Goal: Task Accomplishment & Management: Use online tool/utility

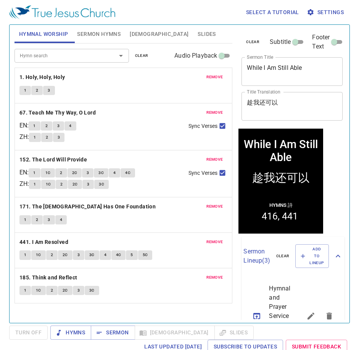
click at [281, 69] on textarea "While I Am Still Able" at bounding box center [292, 71] width 90 height 14
click at [275, 65] on textarea "While I Am Still Able" at bounding box center [292, 71] width 90 height 14
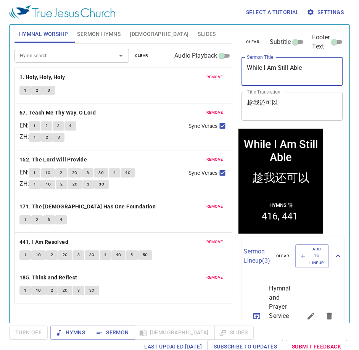
click at [275, 65] on textarea "While I Am Still Able" at bounding box center [292, 71] width 90 height 14
click at [288, 76] on textarea "While I Am Still Able" at bounding box center [292, 71] width 90 height 14
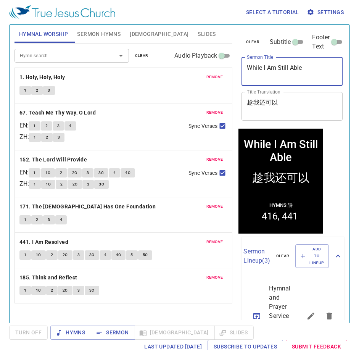
paste textarea "Honoring the Elderly"
type textarea "Honoring the Elderly"
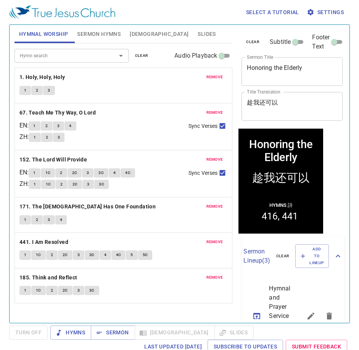
click at [265, 104] on textarea "趁我还可以" at bounding box center [292, 106] width 90 height 14
drag, startPoint x: 290, startPoint y: 101, endPoint x: 218, endPoint y: 102, distance: 72.1
click at [218, 102] on div "Hymnal Worship Sermon Hymns Bible Slides Hymn search Hymn search clear Audio Pl…" at bounding box center [179, 171] width 336 height 298
paste textarea "[DEMOGRAPHIC_DATA]"
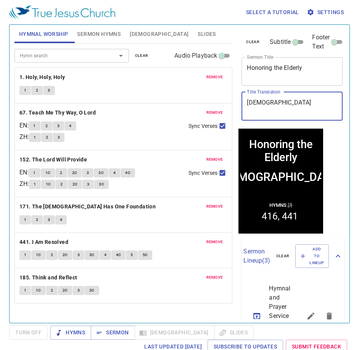
type textarea "[DEMOGRAPHIC_DATA]"
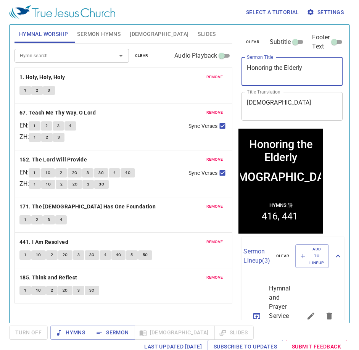
click at [265, 71] on textarea "Honoring the Elderly" at bounding box center [292, 71] width 90 height 14
click at [266, 68] on textarea "Honouring the Elderly" at bounding box center [292, 71] width 90 height 14
type textarea "Honoring the Elderly"
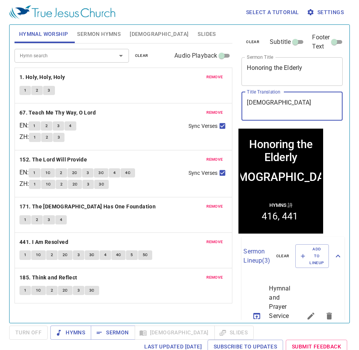
click at [287, 106] on textarea "[DEMOGRAPHIC_DATA]" at bounding box center [292, 106] width 90 height 14
click at [220, 77] on span "remove" at bounding box center [214, 77] width 17 height 7
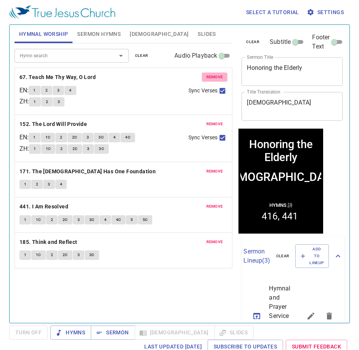
click at [220, 77] on span "remove" at bounding box center [214, 77] width 17 height 7
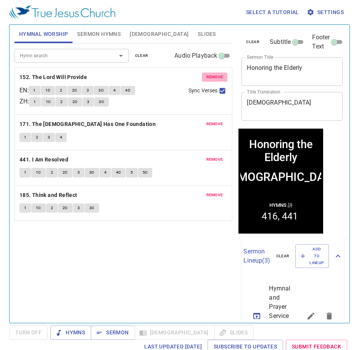
click at [220, 77] on span "remove" at bounding box center [214, 77] width 17 height 7
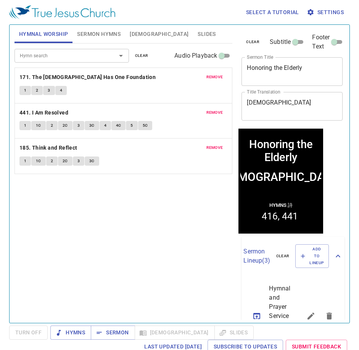
click at [220, 77] on span "remove" at bounding box center [214, 77] width 17 height 7
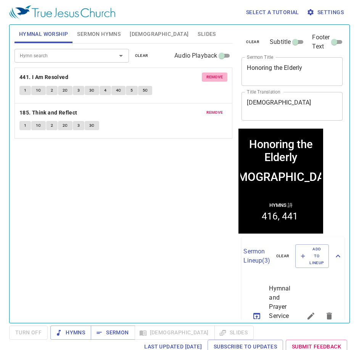
click at [220, 77] on span "remove" at bounding box center [214, 77] width 17 height 7
click at [220, 109] on span "remove" at bounding box center [214, 112] width 17 height 7
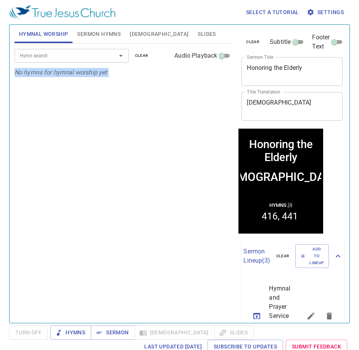
click at [220, 77] on p "No hymns for hymnal worship yet" at bounding box center [123, 72] width 218 height 9
click at [80, 58] on input "Hymn search" at bounding box center [60, 55] width 87 height 9
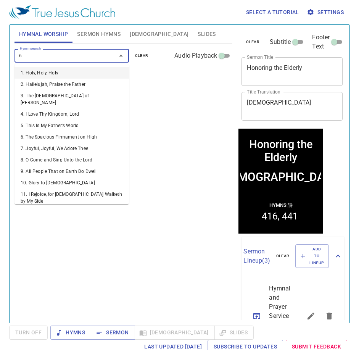
type input "65"
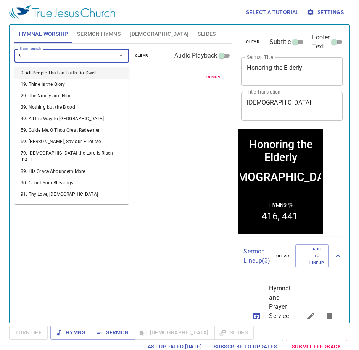
type input "91"
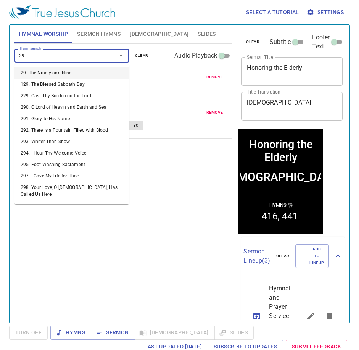
type input "297"
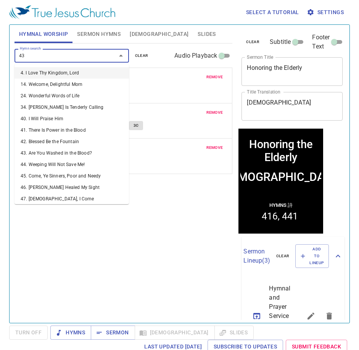
type input "434"
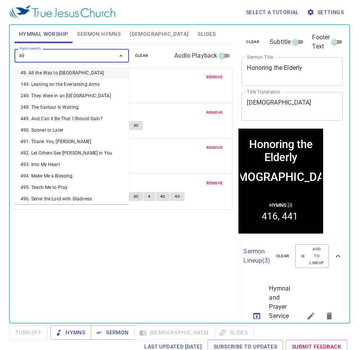
type input "498"
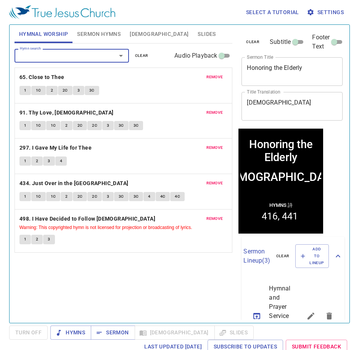
click at [102, 268] on div "Hymn search Hymn search clear Audio Playback remove 65. Close to Thee 1 1C 2 2C…" at bounding box center [123, 179] width 218 height 273
click at [100, 279] on div "Hymn search Hymn search clear Audio Playback remove 65. Close to Thee 1 1C 2 2C…" at bounding box center [123, 179] width 218 height 273
click at [112, 279] on div "Hymn search Hymn search clear Audio Playback remove 65. Close to Thee 1 1C 2 2C…" at bounding box center [123, 179] width 218 height 273
click at [51, 75] on b "65. Close to Thee" at bounding box center [41, 77] width 45 height 10
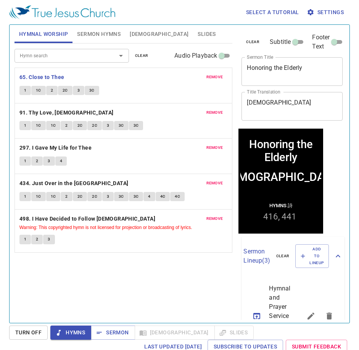
click at [144, 285] on div "Hymn search Hymn search clear Audio Playback remove 65. Close to Thee 1 1C 2 2C…" at bounding box center [123, 179] width 218 height 273
click at [131, 285] on div "Hymn search Hymn search clear Audio Playback remove 65. Close to Thee 1 1C 2 2C…" at bounding box center [123, 179] width 218 height 273
click at [126, 287] on div "Hymn search Hymn search clear Audio Playback remove 65. Close to Thee 1 1C 2 2C…" at bounding box center [123, 179] width 218 height 273
click at [106, 270] on div "Hymn search Hymn search clear Audio Playback remove 65. Close to Thee 1 1C 2 2C…" at bounding box center [123, 179] width 218 height 273
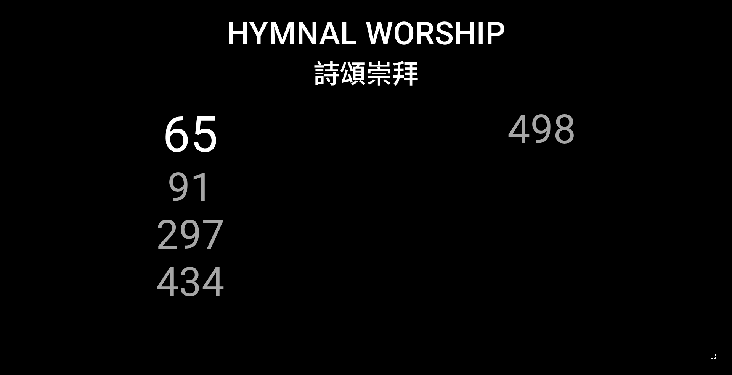
click at [305, 243] on icon "button" at bounding box center [713, 355] width 9 height 9
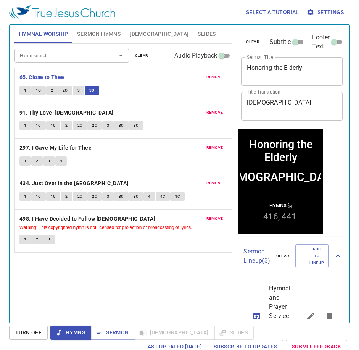
click at [51, 112] on b "91. Thy Love, [DEMOGRAPHIC_DATA]" at bounding box center [66, 113] width 94 height 10
click at [121, 276] on div "Hymn search Hymn search clear Audio Playback remove 65. Close to Thee 1 1C 2 2C…" at bounding box center [123, 179] width 218 height 273
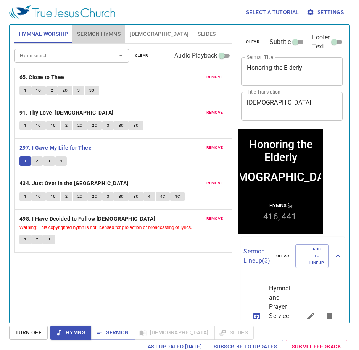
click at [110, 37] on span "Sermon Hymns" at bounding box center [98, 34] width 43 height 10
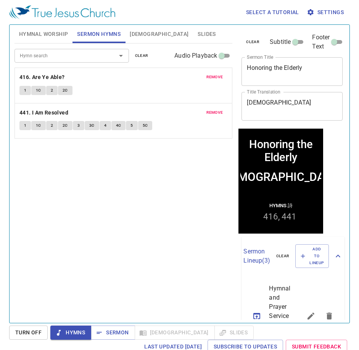
click at [209, 78] on span "remove" at bounding box center [214, 77] width 17 height 7
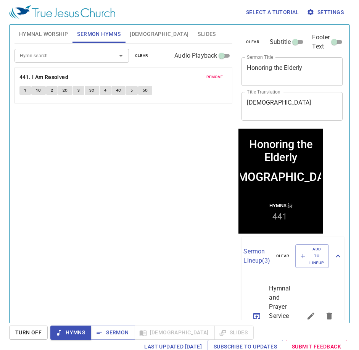
click at [209, 78] on span "remove" at bounding box center [214, 77] width 17 height 7
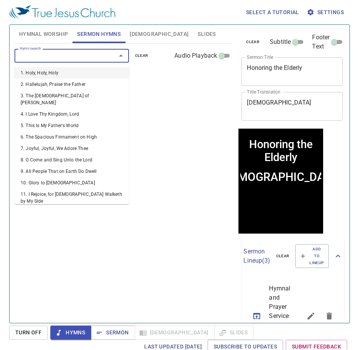
click at [65, 56] on input "Hymn search" at bounding box center [60, 55] width 87 height 9
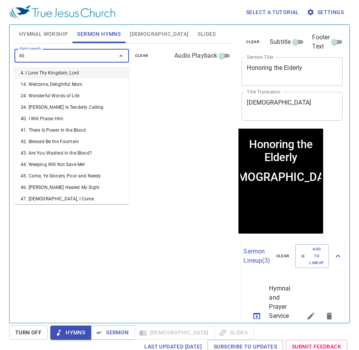
type input "464"
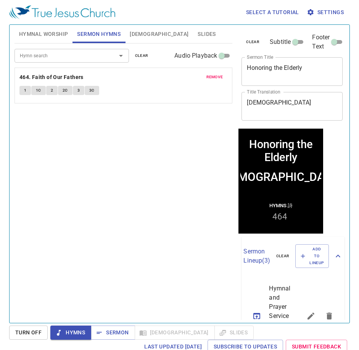
click at [37, 61] on div "Hymn search" at bounding box center [71, 55] width 114 height 13
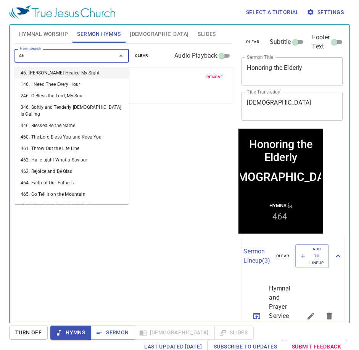
type input "468"
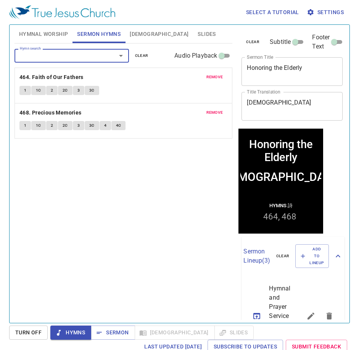
click at [60, 187] on div "Hymn search Hymn search clear Audio Playback remove 464. Faith of Our Fathers 1…" at bounding box center [123, 179] width 218 height 273
click at [50, 37] on span "Hymnal Worship" at bounding box center [43, 34] width 49 height 10
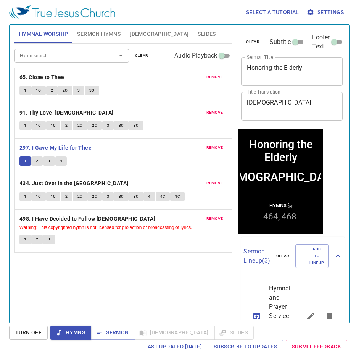
click at [87, 268] on div "Hymn search Hymn search clear Audio Playback remove 65. Close to Thee 1 1C 2 2C…" at bounding box center [123, 179] width 218 height 273
click at [78, 272] on div "Hymn search Hymn search clear Audio Playback remove 65. Close to Thee 1 1C 2 2C…" at bounding box center [123, 179] width 218 height 273
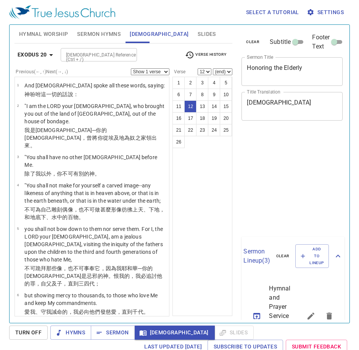
select select "12"
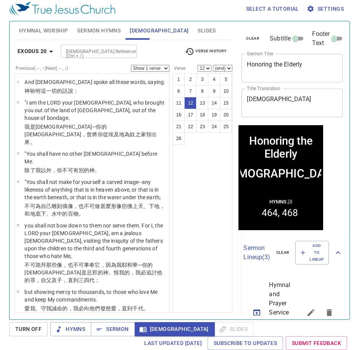
scroll to position [323, 0]
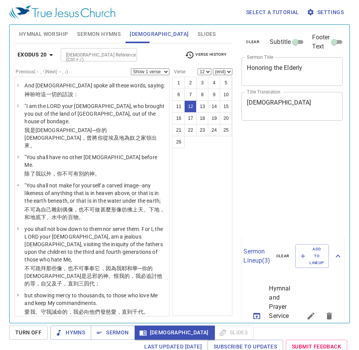
select select "12"
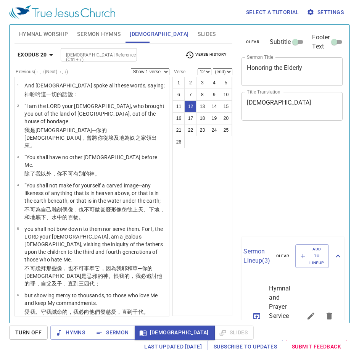
scroll to position [3, 0]
select select "12"
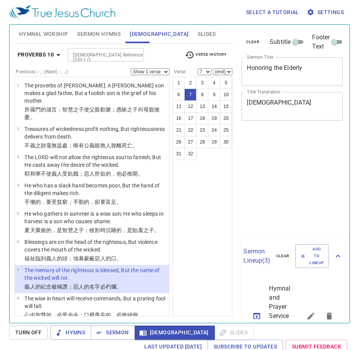
select select "7"
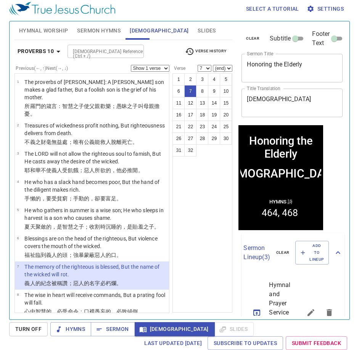
scroll to position [3, 0]
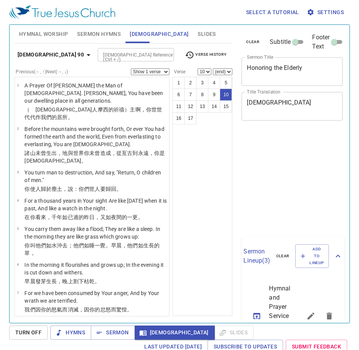
select select "10"
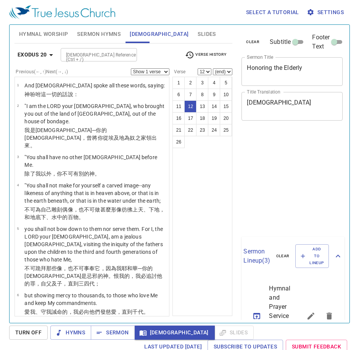
select select "12"
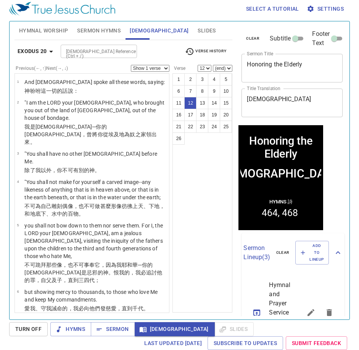
scroll to position [323, 0]
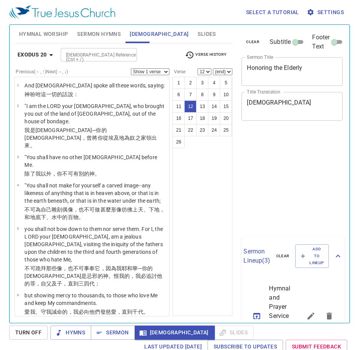
select select "12"
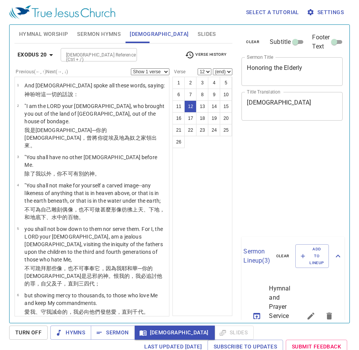
scroll to position [3, 0]
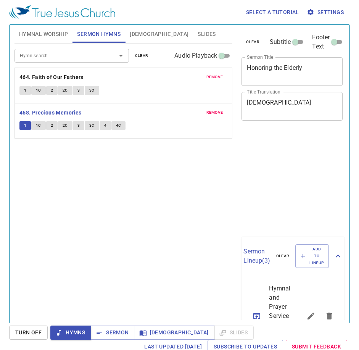
scroll to position [3, 0]
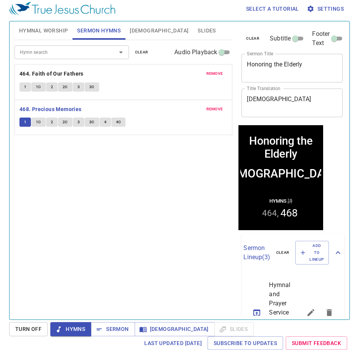
click at [162, 245] on div "Hymn search Hymn search clear Audio Playback remove 464. Faith of Our Fathers 1…" at bounding box center [123, 176] width 218 height 273
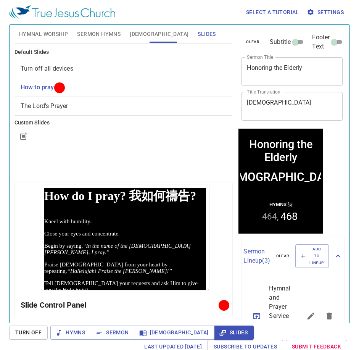
scroll to position [3, 0]
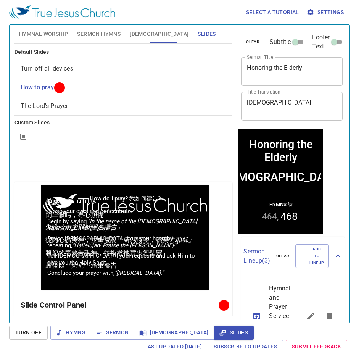
scroll to position [3, 0]
